Goal: Check status: Check status

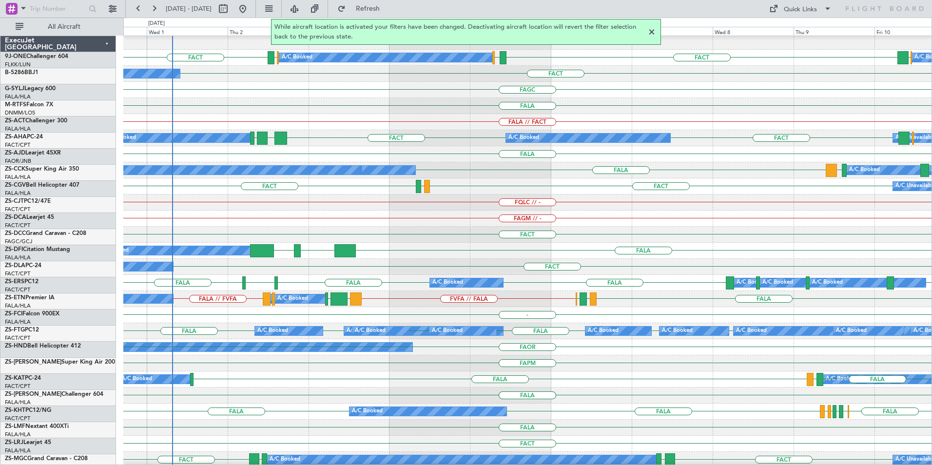
scroll to position [147, 0]
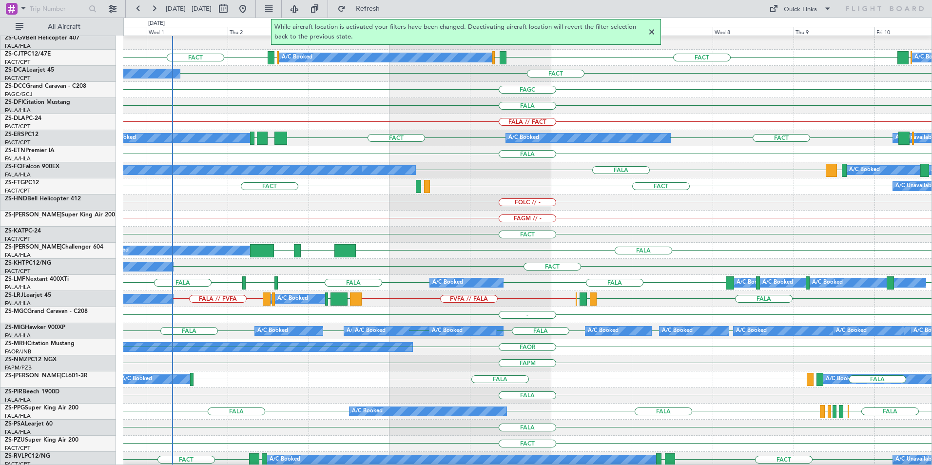
click at [654, 32] on div at bounding box center [652, 32] width 12 height 12
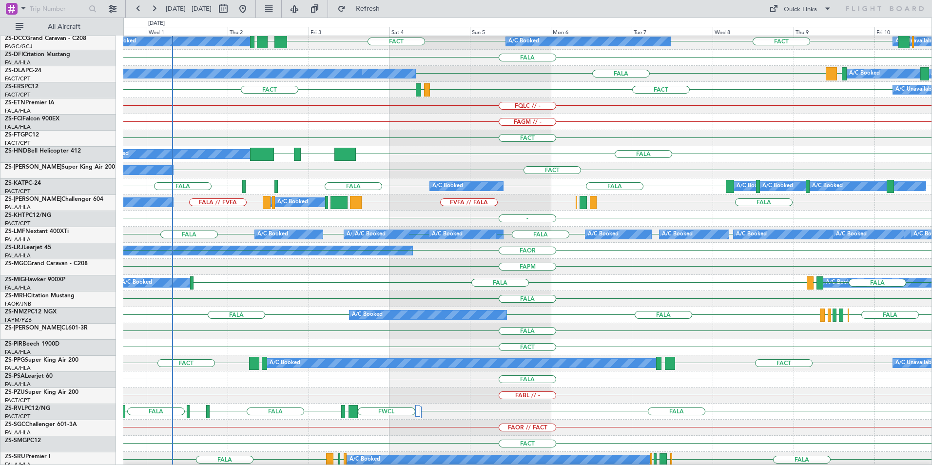
scroll to position [292, 0]
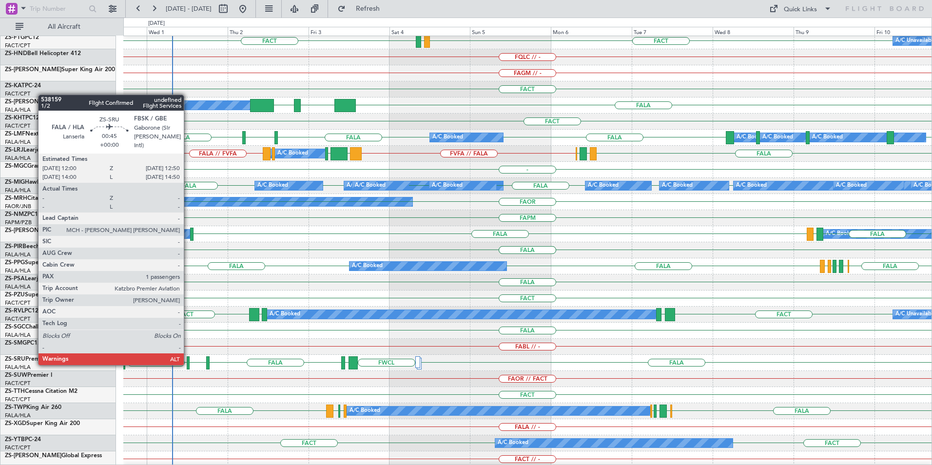
click at [189, 366] on div at bounding box center [188, 362] width 3 height 13
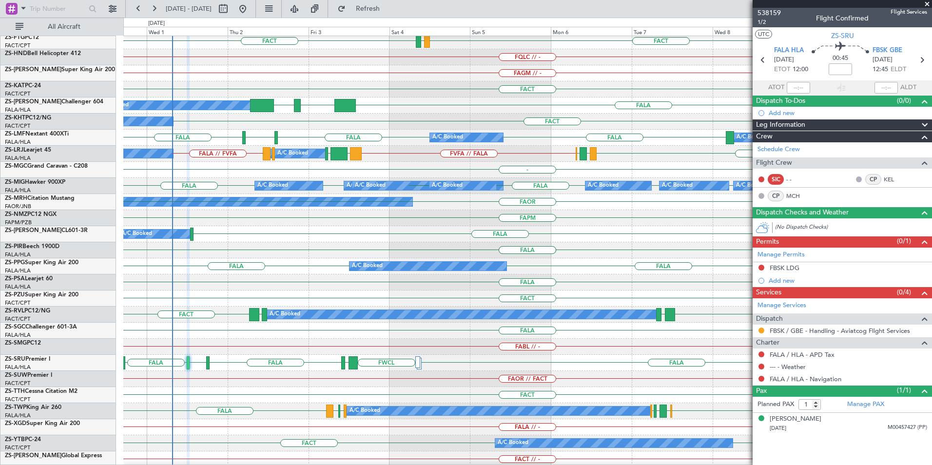
click at [928, 3] on span at bounding box center [927, 4] width 10 height 9
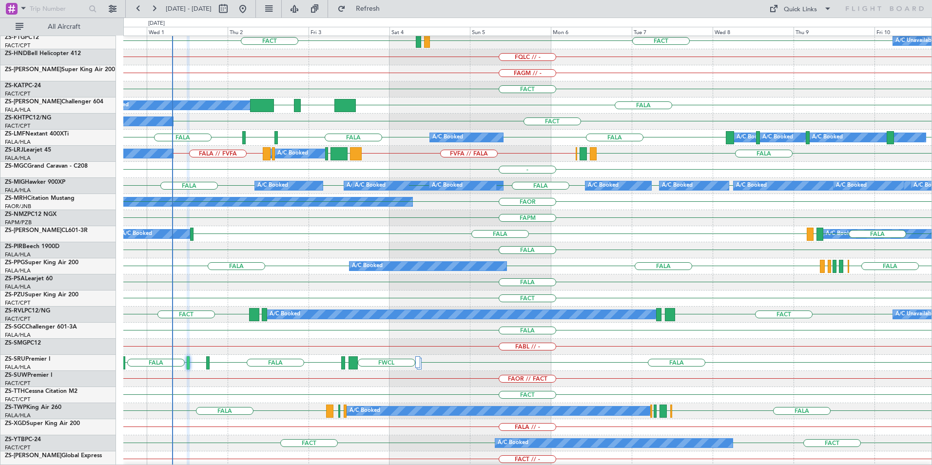
type input "0"
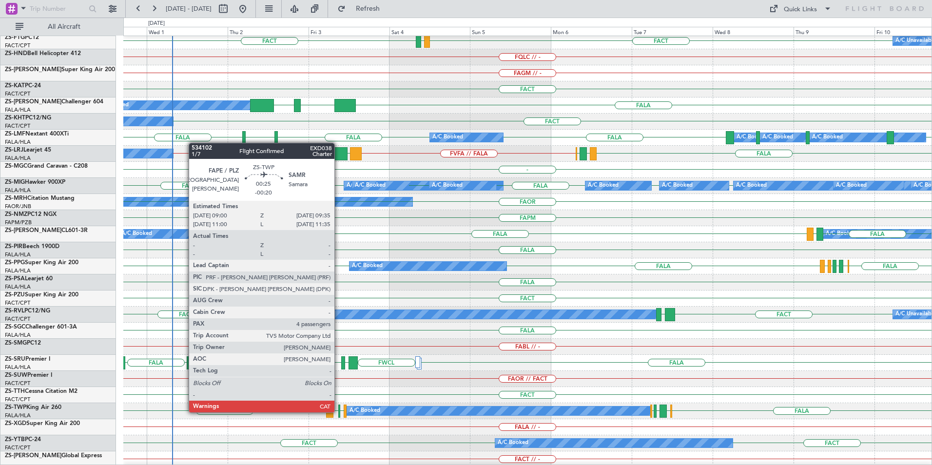
click at [339, 411] on div at bounding box center [339, 411] width 2 height 13
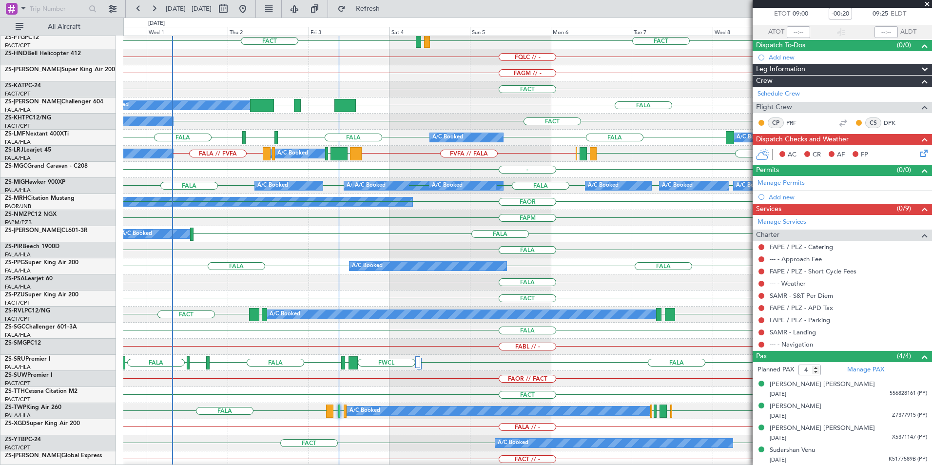
scroll to position [56, 0]
click at [928, 3] on span at bounding box center [927, 4] width 10 height 9
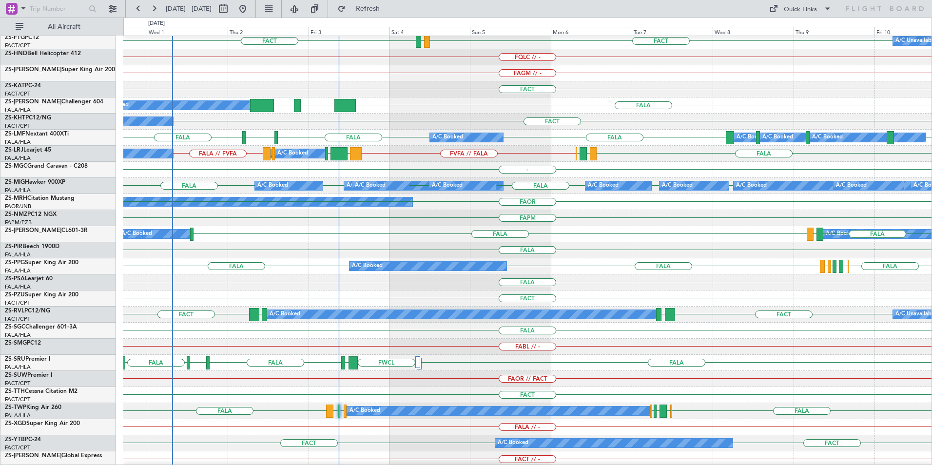
type input "0"
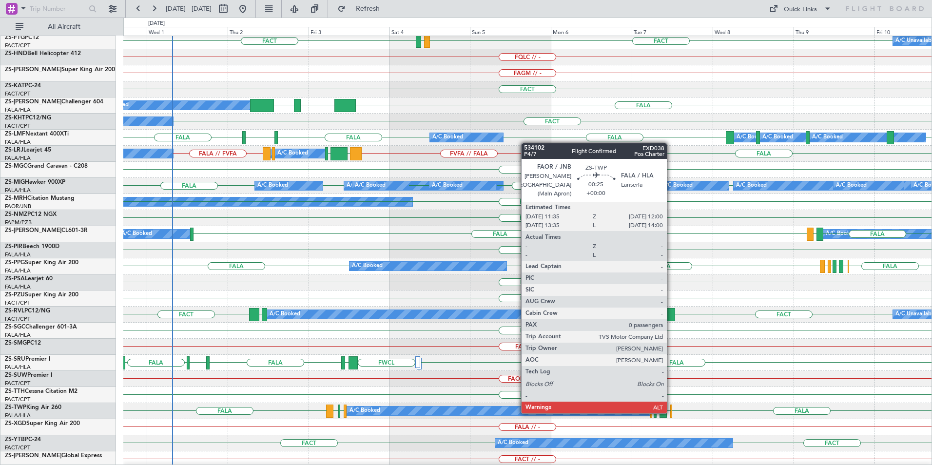
click at [671, 412] on div at bounding box center [670, 411] width 1 height 13
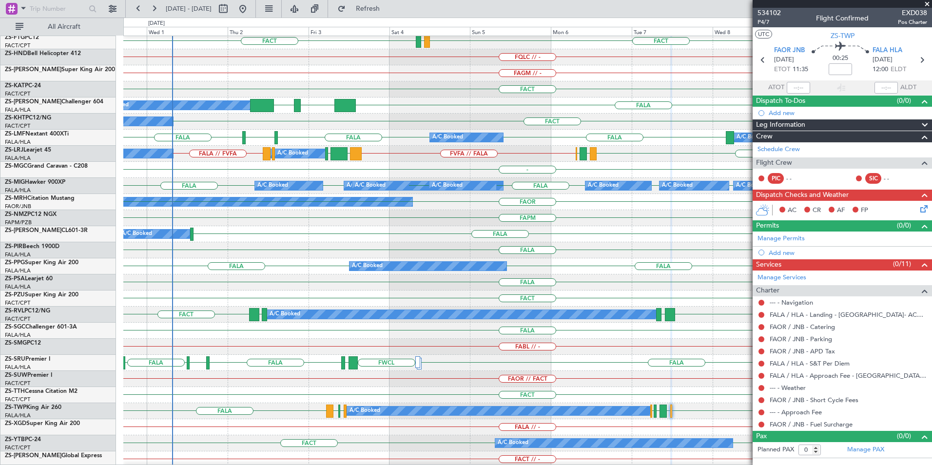
click at [927, 3] on span at bounding box center [927, 4] width 10 height 9
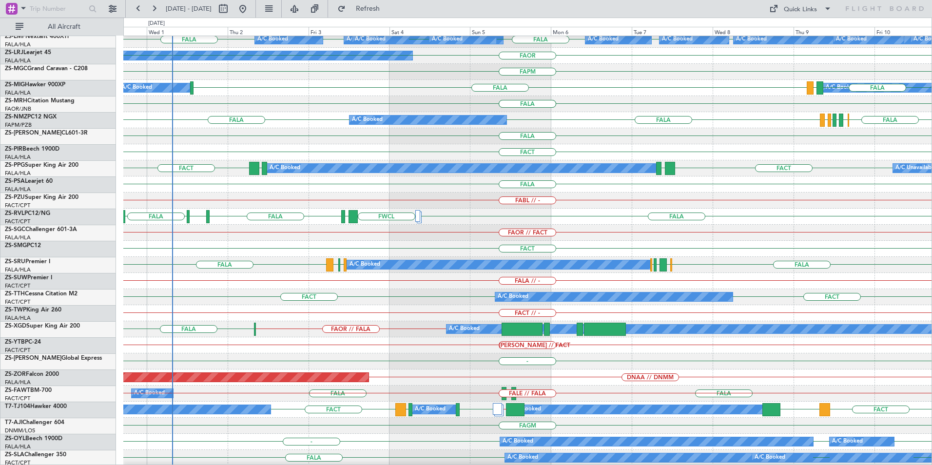
scroll to position [439, 0]
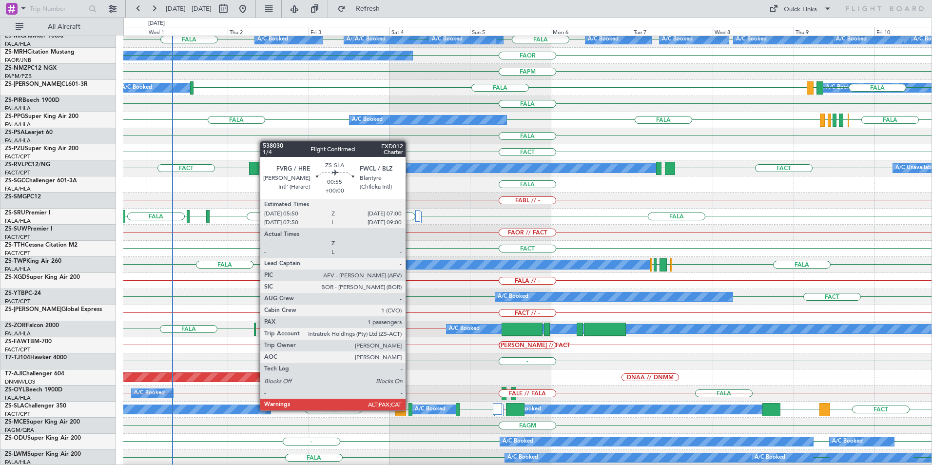
click at [410, 411] on div at bounding box center [410, 409] width 4 height 13
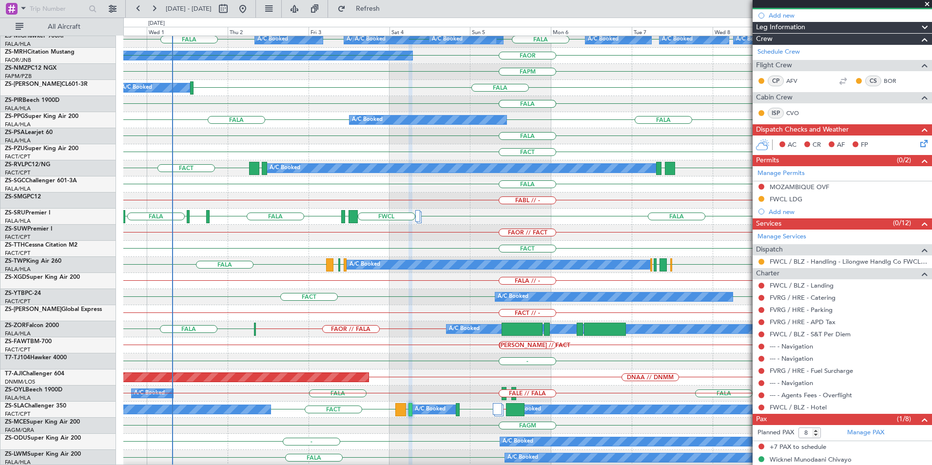
scroll to position [108, 0]
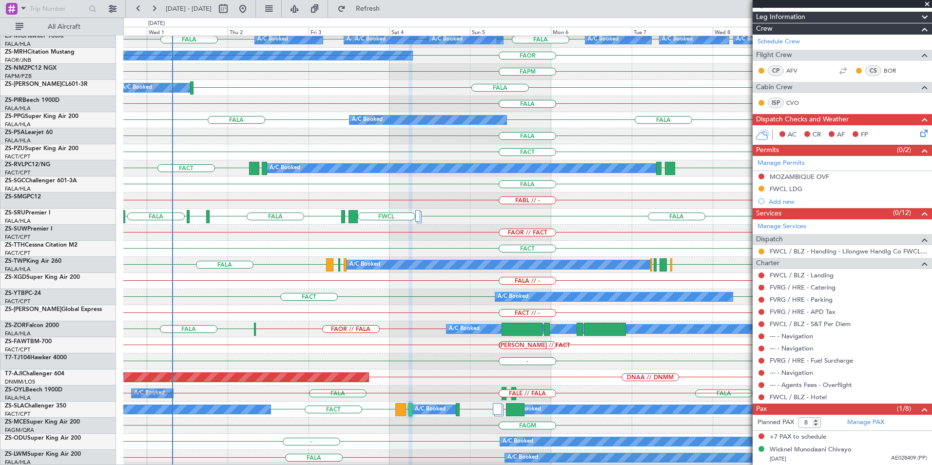
click at [927, 3] on span at bounding box center [927, 4] width 10 height 9
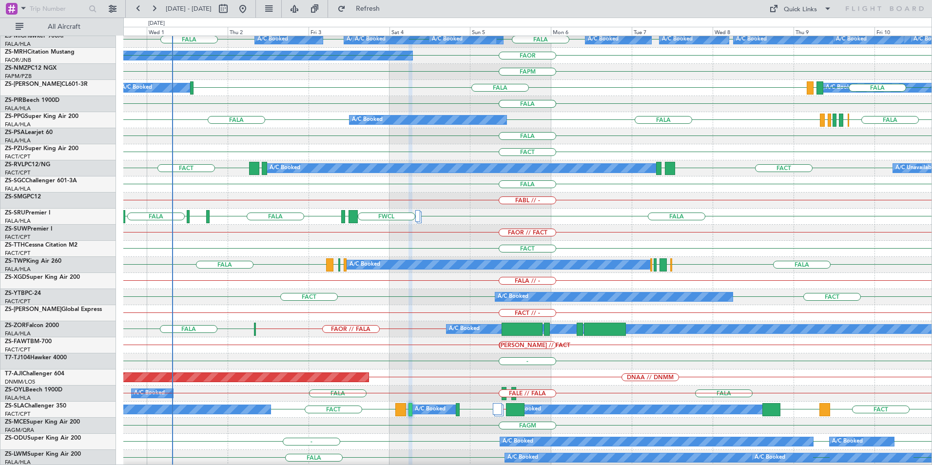
type input "0"
